Goal: Transaction & Acquisition: Purchase product/service

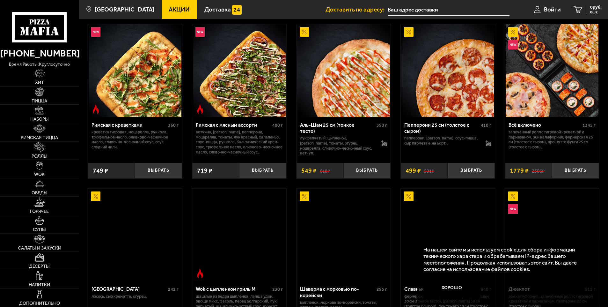
scroll to position [191, 0]
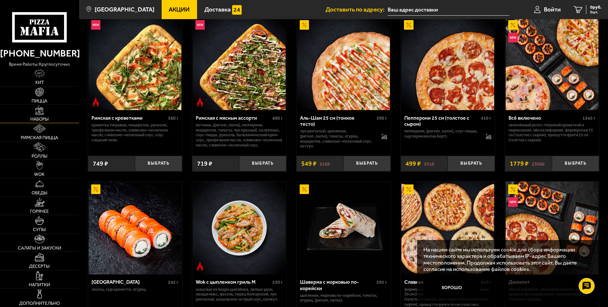
click at [43, 117] on span "Наборы" at bounding box center [39, 119] width 19 height 4
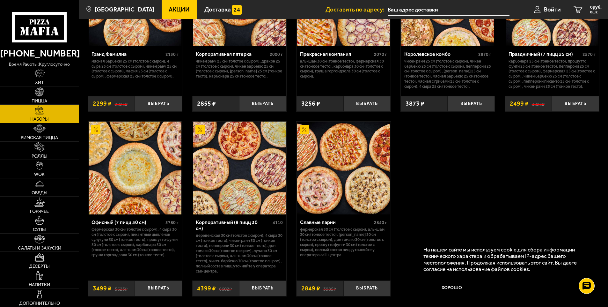
scroll to position [925, 0]
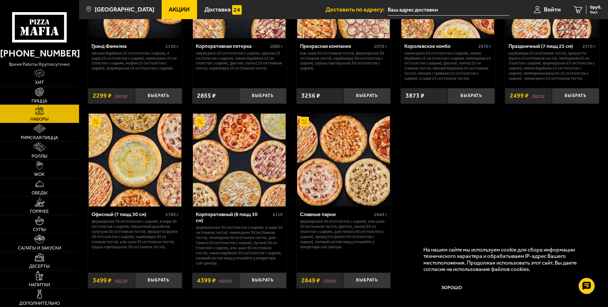
click at [332, 149] on img at bounding box center [343, 160] width 93 height 93
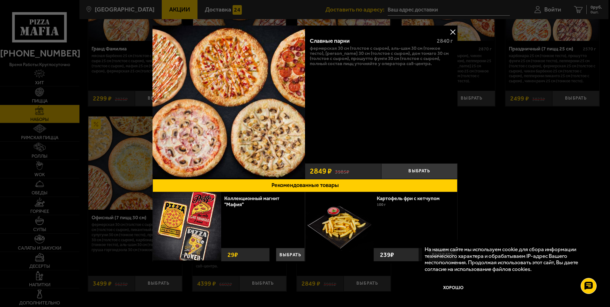
click at [455, 32] on button at bounding box center [453, 32] width 10 height 10
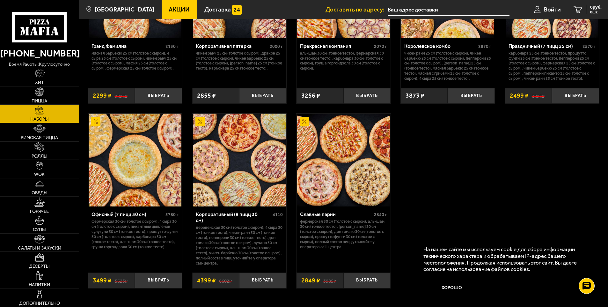
click at [257, 168] on img at bounding box center [239, 160] width 93 height 93
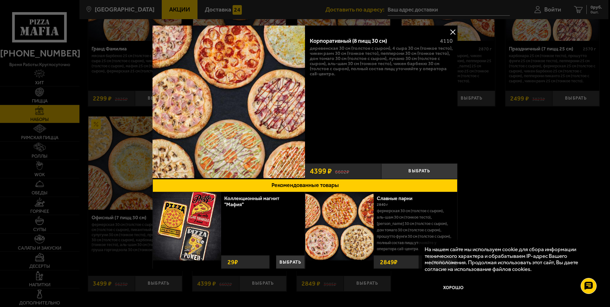
click at [451, 30] on button at bounding box center [453, 32] width 10 height 10
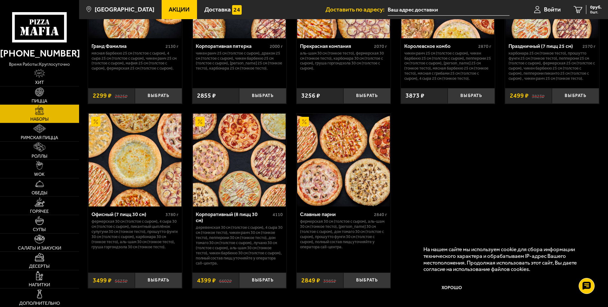
click at [108, 159] on img at bounding box center [135, 160] width 93 height 93
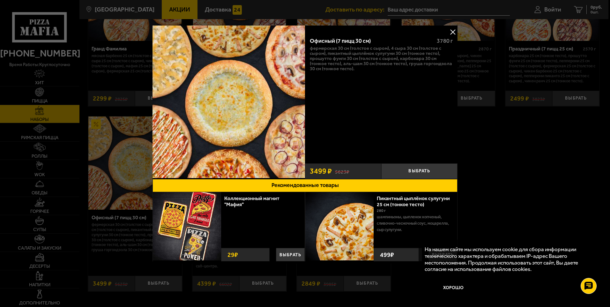
click at [454, 28] on button at bounding box center [453, 32] width 10 height 10
